Goal: Task Accomplishment & Management: Use online tool/utility

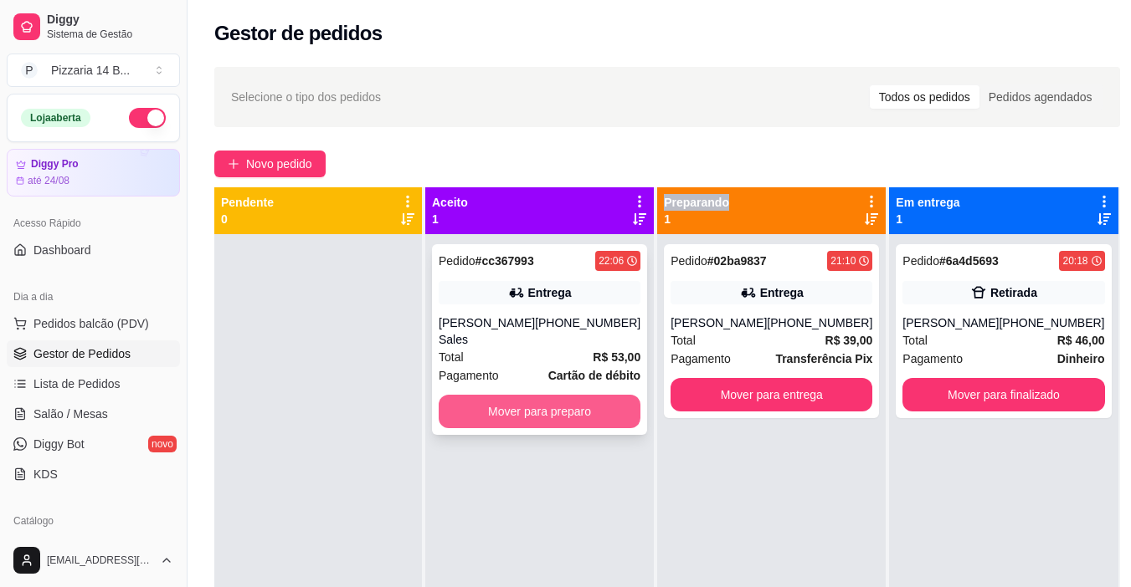
scroll to position [47, 0]
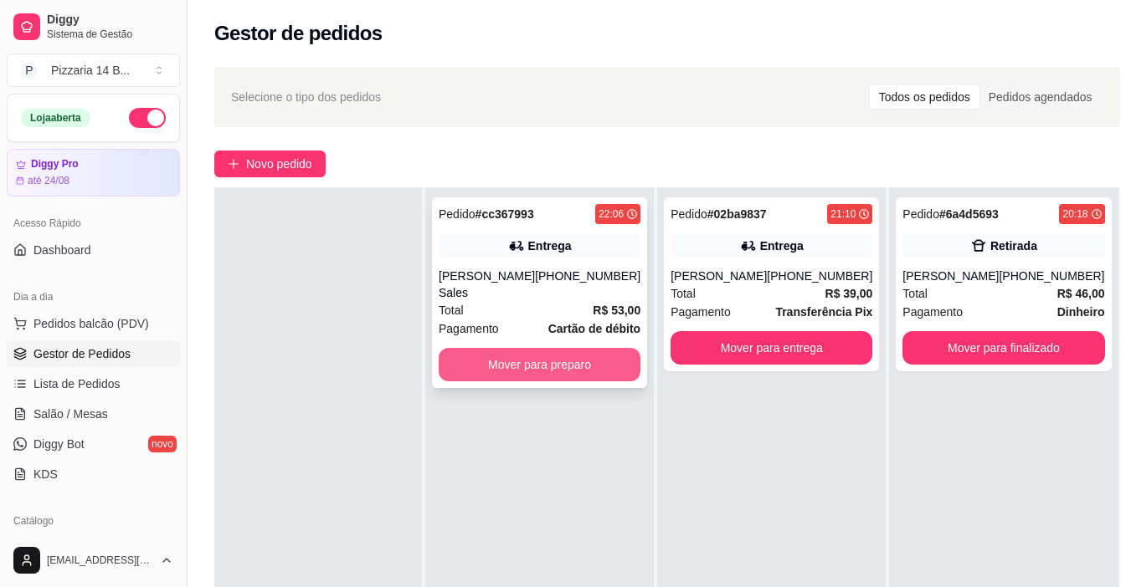
click at [583, 351] on button "Mover para preparo" at bounding box center [539, 364] width 202 height 33
click at [583, 351] on div "Mover para preparo" at bounding box center [539, 364] width 202 height 33
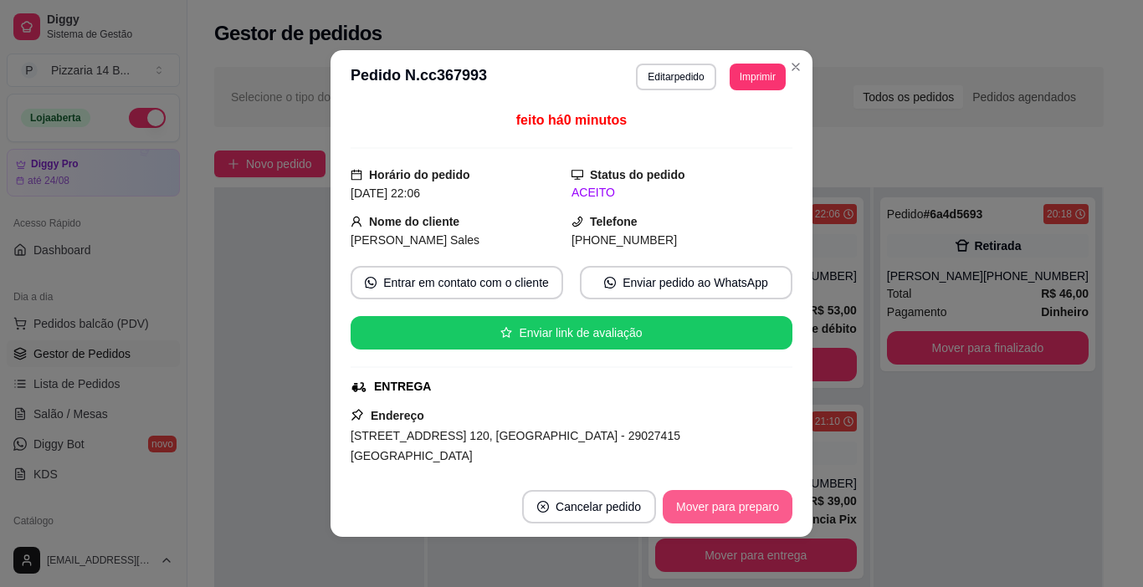
click at [749, 505] on button "Mover para preparo" at bounding box center [728, 506] width 130 height 33
click at [749, 505] on div "Mover para preparo" at bounding box center [728, 506] width 130 height 33
click at [727, 511] on button "Mover para entrega" at bounding box center [728, 506] width 129 height 33
click at [727, 511] on div "Mover para entrega" at bounding box center [728, 506] width 129 height 33
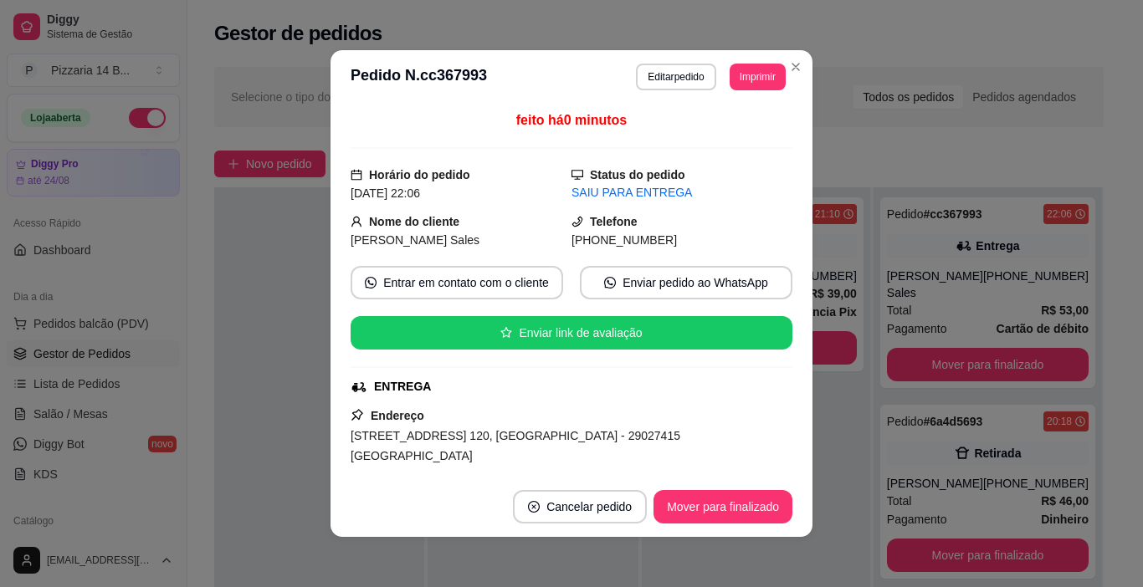
click at [254, 467] on div at bounding box center [319, 480] width 210 height 587
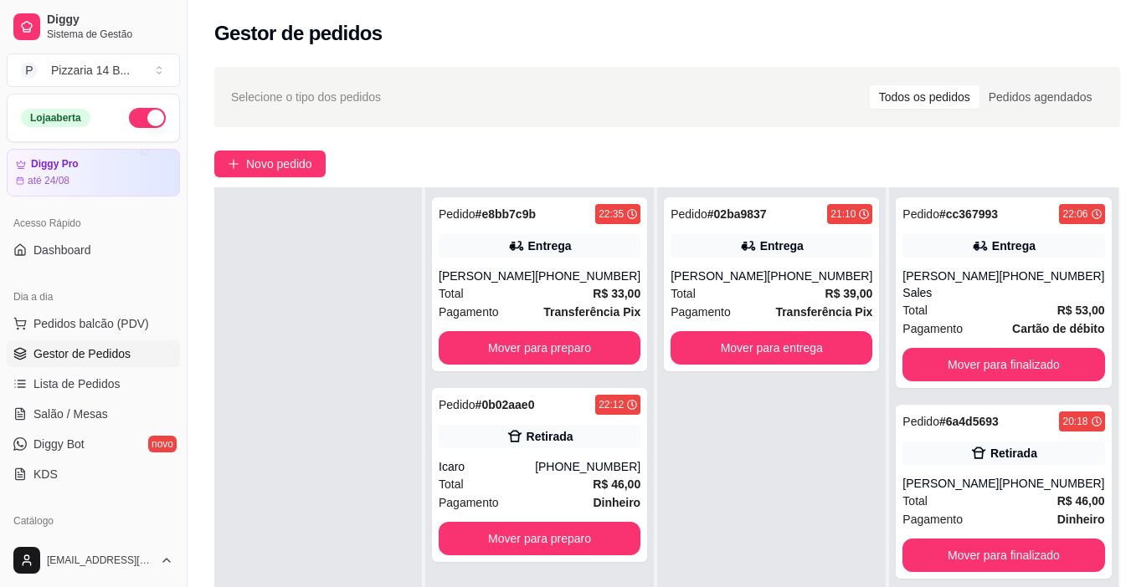
click at [1040, 141] on div "Selecione o tipo dos pedidos Todos os pedidos Pedidos agendados Novo pedido Pen…" at bounding box center [666, 426] width 959 height 738
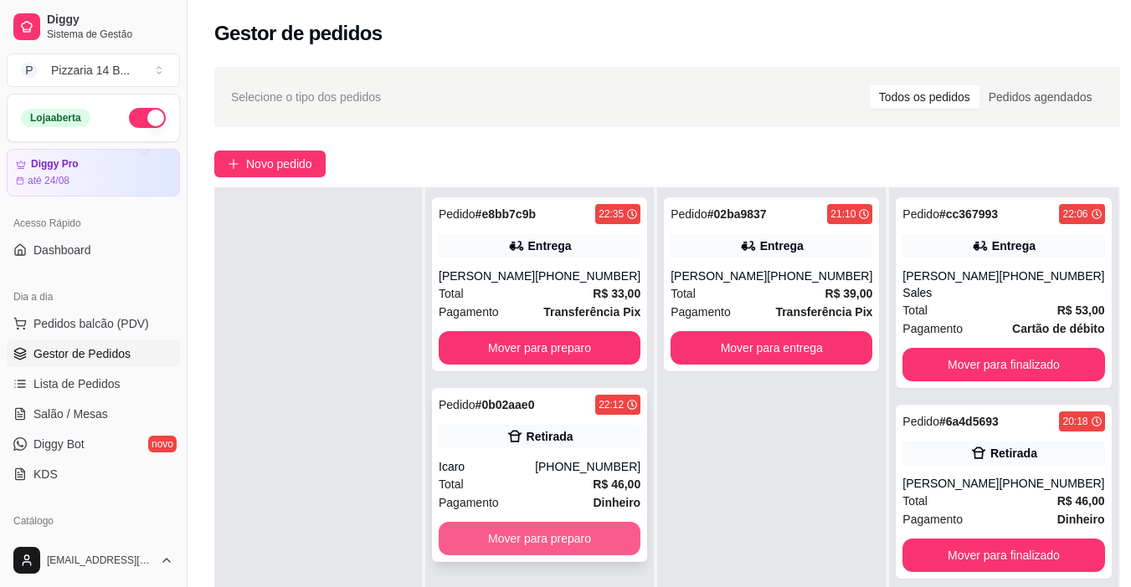
click at [551, 542] on button "Mover para preparo" at bounding box center [539, 538] width 202 height 33
click at [551, 541] on div "Mover para preparo" at bounding box center [539, 538] width 202 height 33
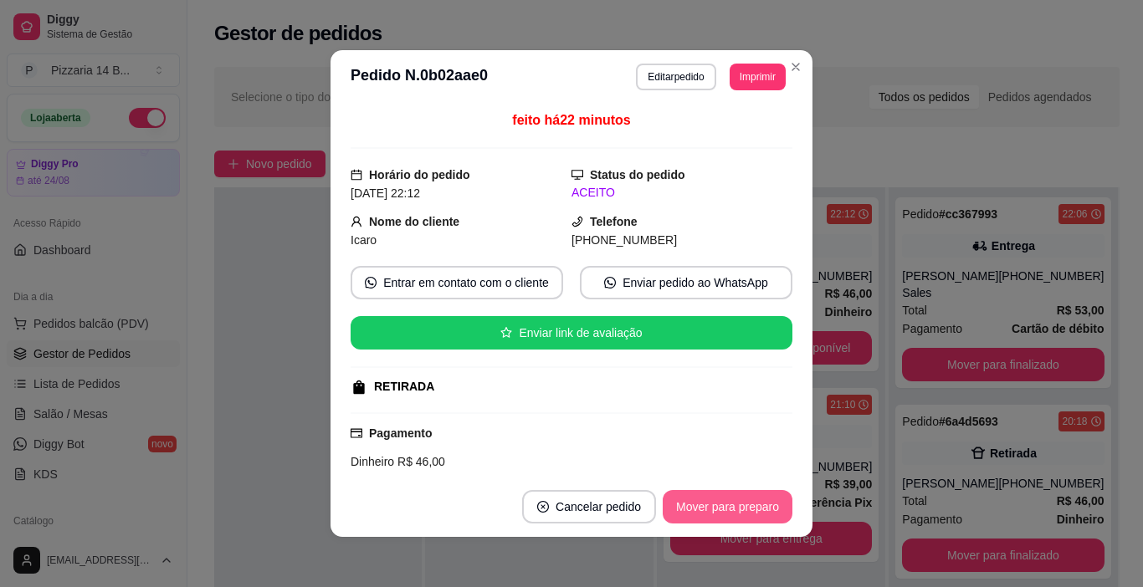
click at [762, 502] on button "Mover para preparo" at bounding box center [728, 506] width 130 height 33
click at [762, 502] on div "Mover para preparo" at bounding box center [728, 506] width 130 height 33
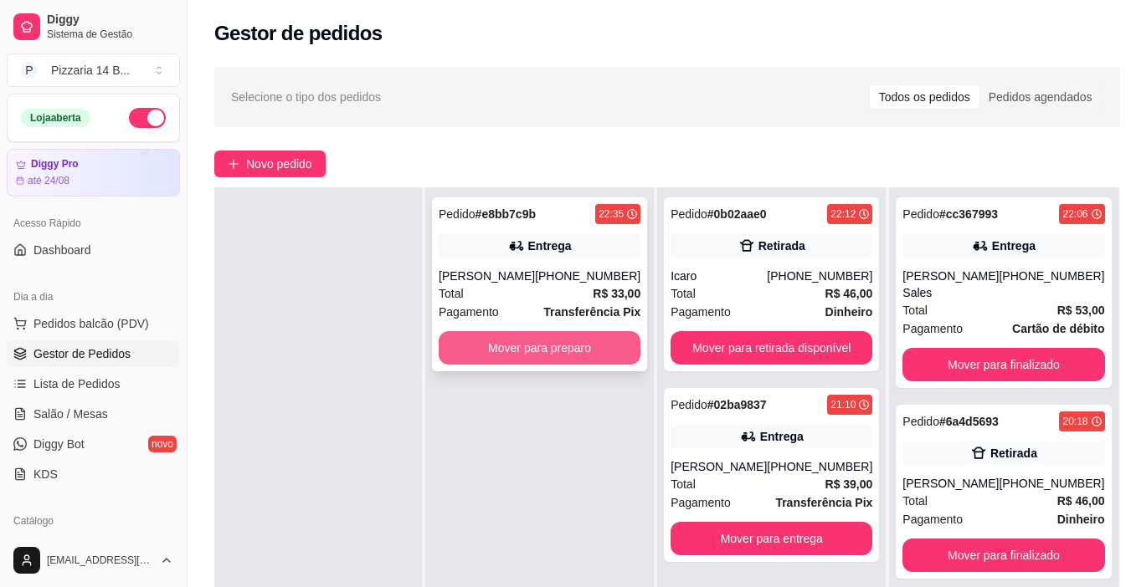
click at [564, 342] on button "Mover para preparo" at bounding box center [539, 347] width 202 height 33
